Goal: Task Accomplishment & Management: Complete application form

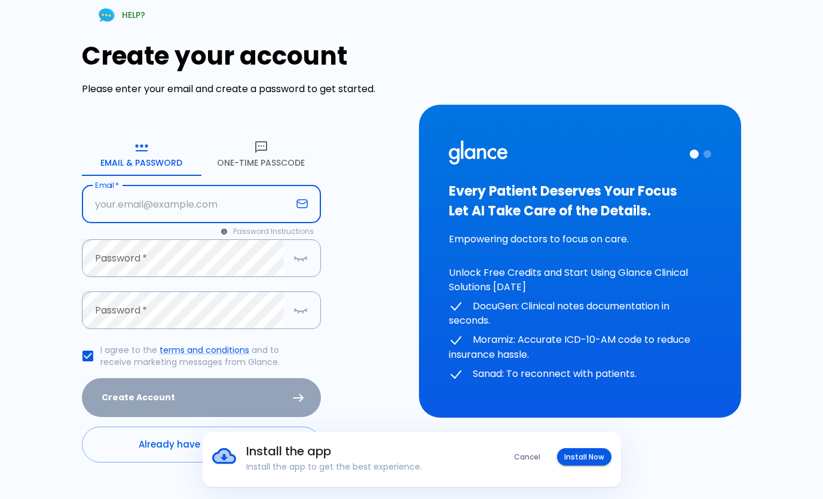
click at [171, 201] on input "text" at bounding box center [187, 204] width 210 height 38
type input "[EMAIL_ADDRESS][DOMAIN_NAME]"
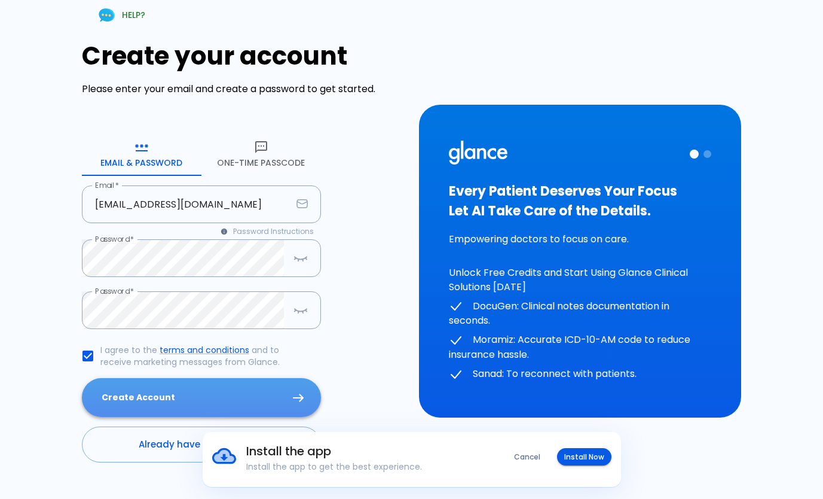
click at [192, 392] on button "Create Account" at bounding box center [201, 397] width 239 height 39
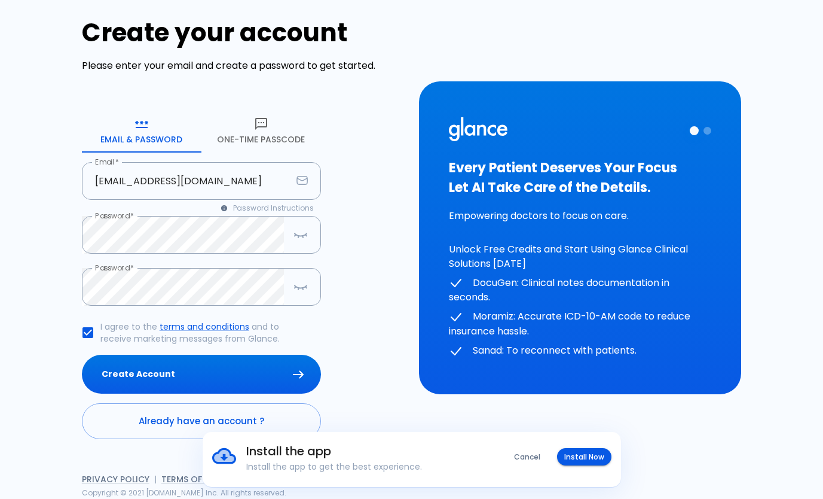
scroll to position [23, 0]
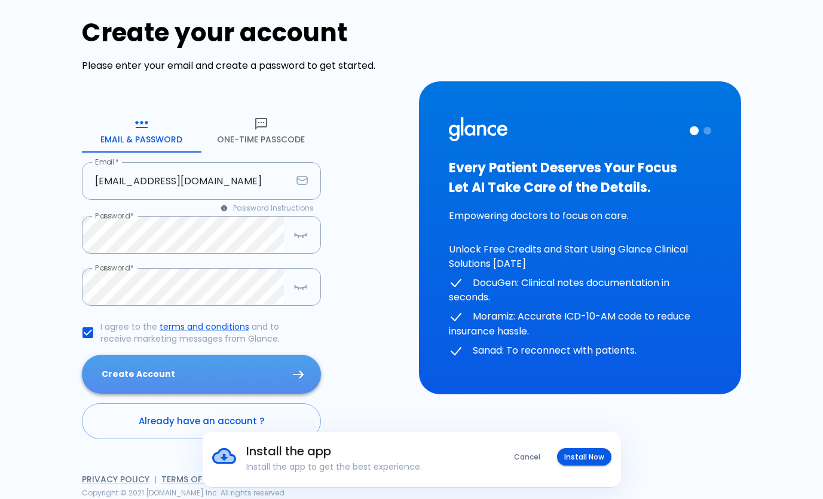
click at [230, 386] on button "Create Account" at bounding box center [201, 374] width 239 height 39
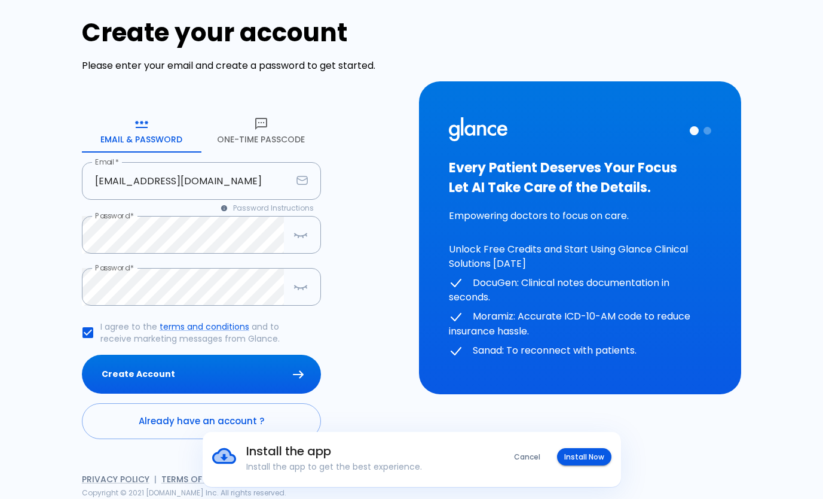
click at [377, 369] on div "Create your account Please enter your email and create a password to get starte…" at bounding box center [243, 228] width 323 height 421
click at [523, 450] on button "Cancel" at bounding box center [527, 456] width 41 height 17
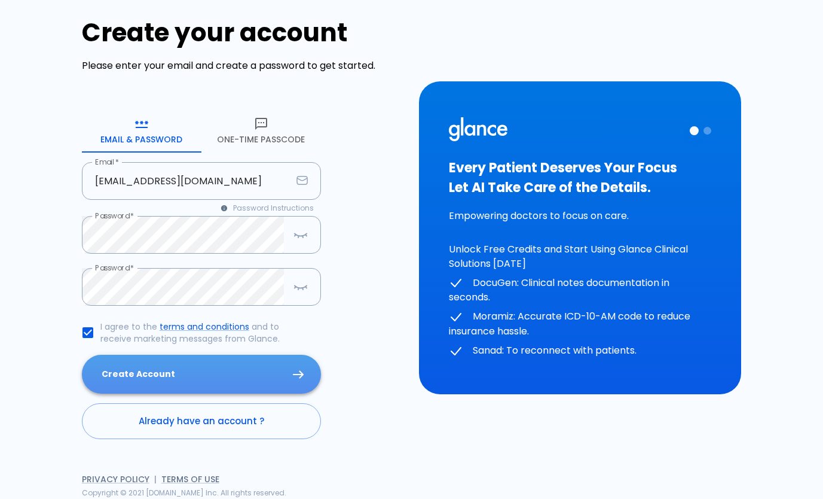
click at [279, 371] on button "Create Account" at bounding box center [201, 374] width 239 height 39
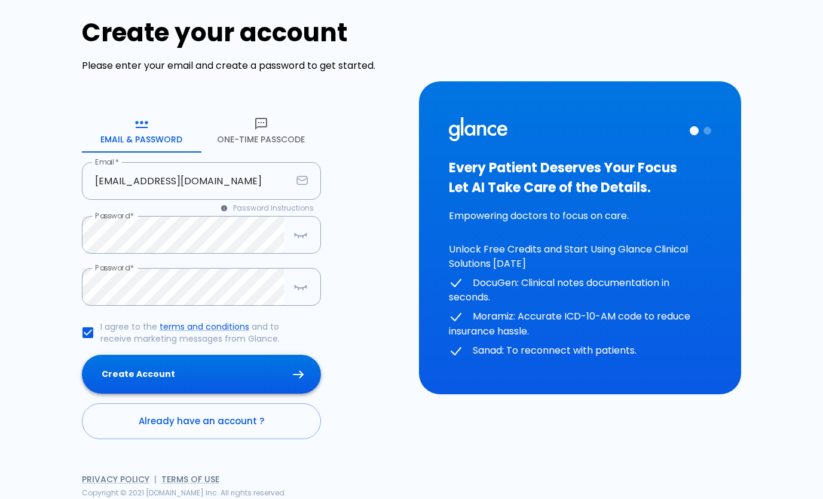
click at [279, 371] on button "Create Account" at bounding box center [201, 374] width 239 height 39
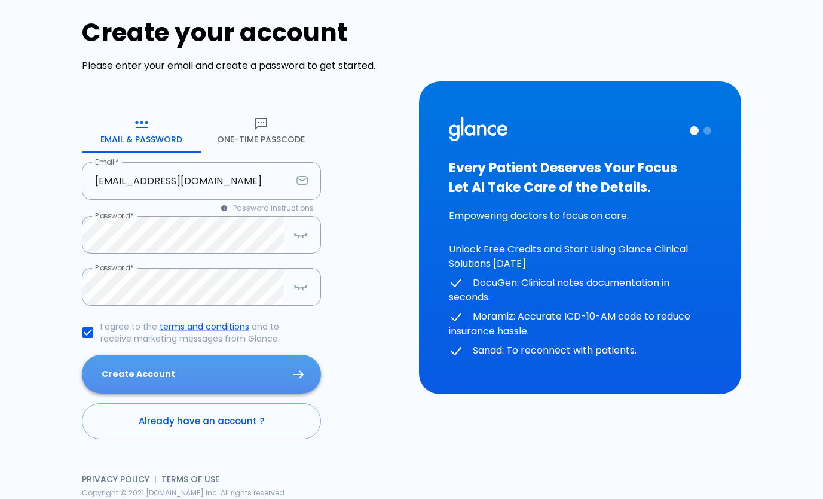
click at [212, 380] on button "Create Account" at bounding box center [201, 374] width 239 height 39
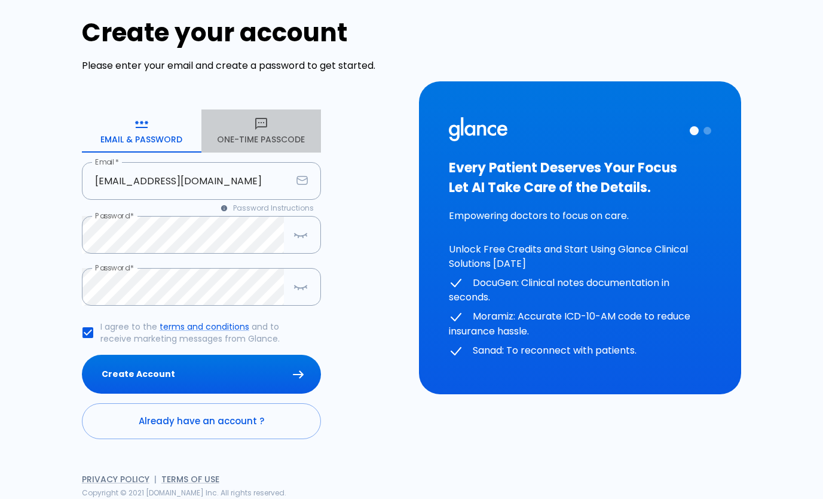
click at [258, 146] on button "One-Time Passcode" at bounding box center [261, 130] width 120 height 43
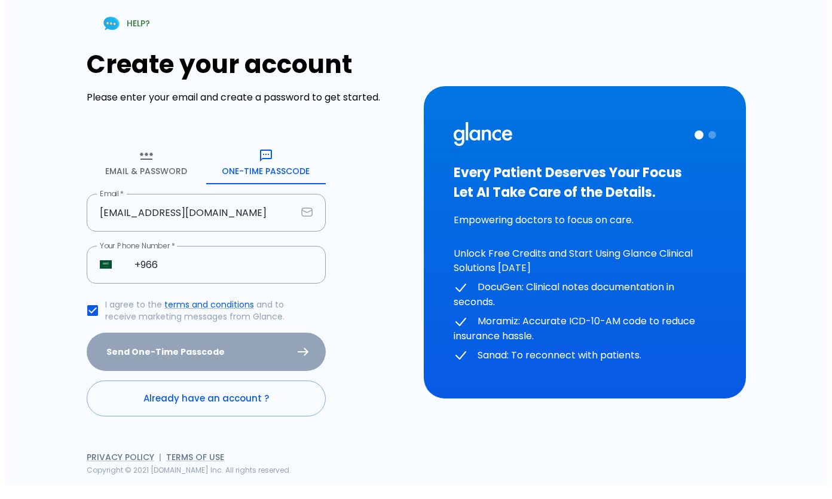
scroll to position [0, 0]
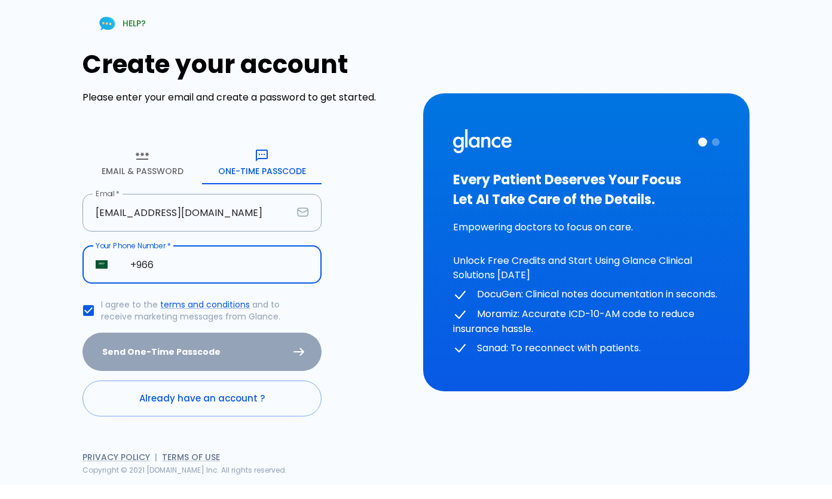
click at [200, 254] on input "+966" at bounding box center [219, 265] width 204 height 38
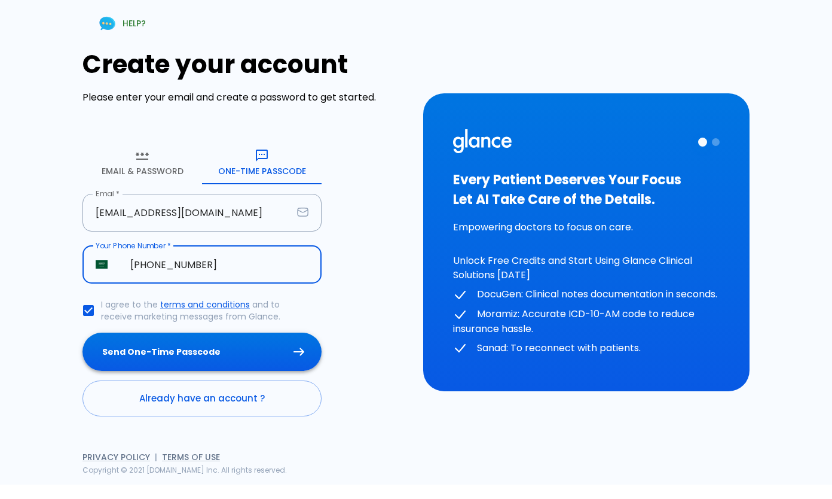
type input "[PHONE_NUMBER]"
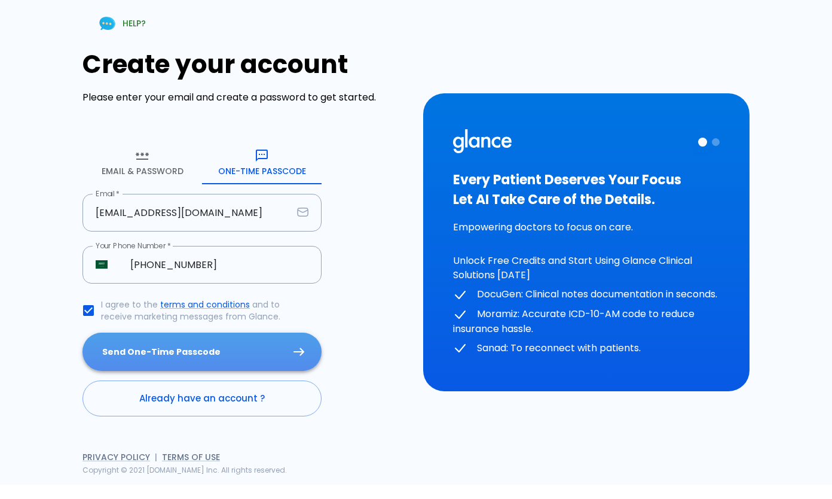
click at [197, 356] on button "Send One-Time Passcode" at bounding box center [202, 351] width 239 height 39
drag, startPoint x: 239, startPoint y: 352, endPoint x: 310, endPoint y: 350, distance: 71.2
click at [310, 350] on button "Send One-Time Passcode" at bounding box center [202, 351] width 239 height 39
